Goal: Check status

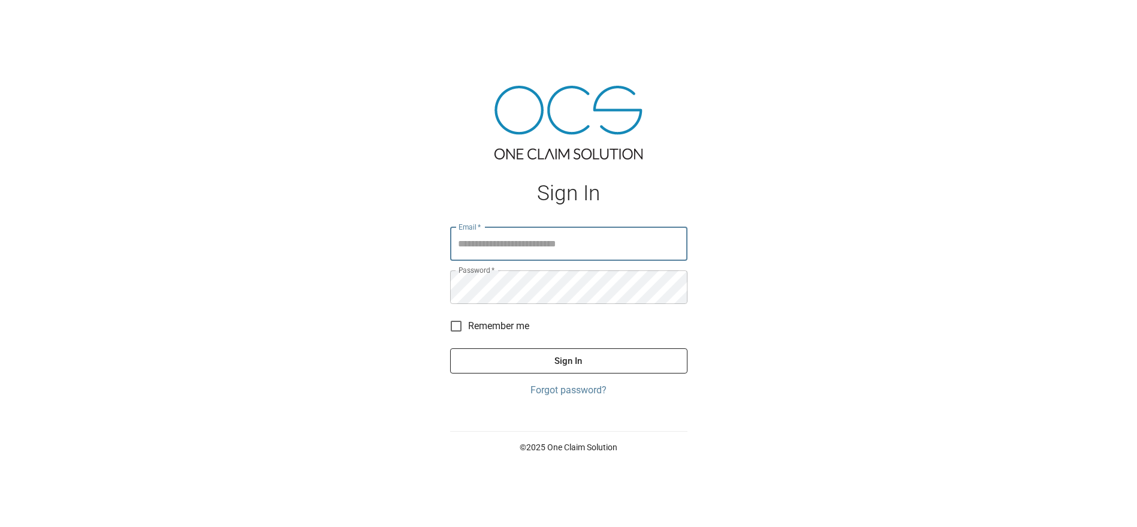
type input "**********"
click at [560, 362] on button "Sign In" at bounding box center [568, 360] width 237 height 25
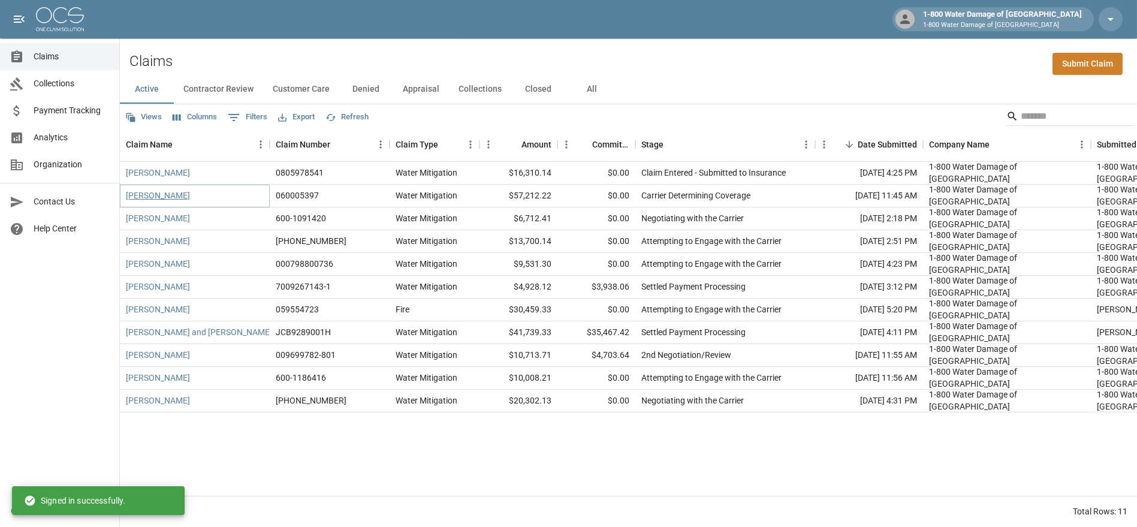
click at [162, 194] on link "[PERSON_NAME]" at bounding box center [158, 195] width 64 height 12
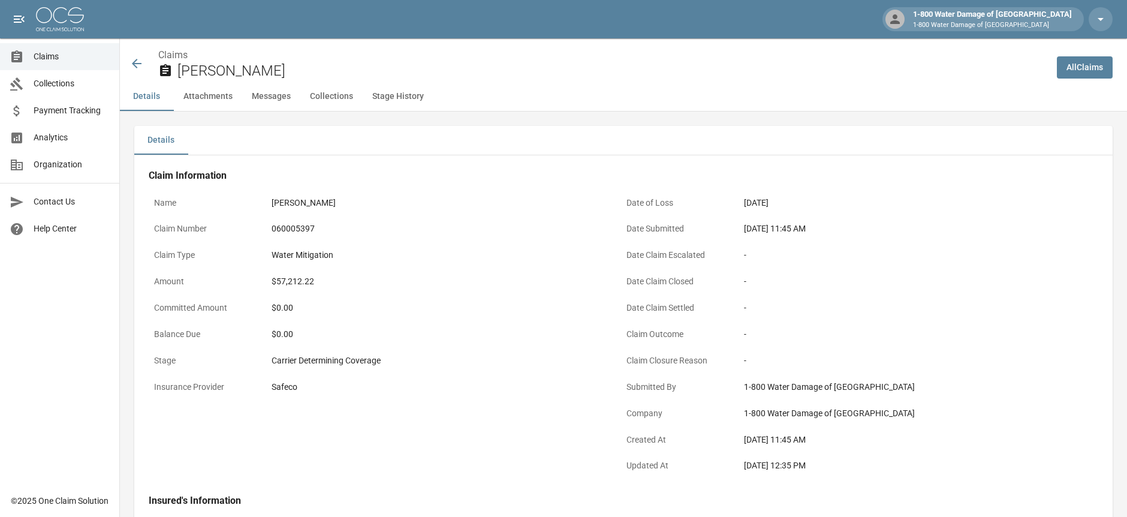
click at [138, 61] on icon at bounding box center [136, 63] width 14 height 14
